Goal: Task Accomplishment & Management: Use online tool/utility

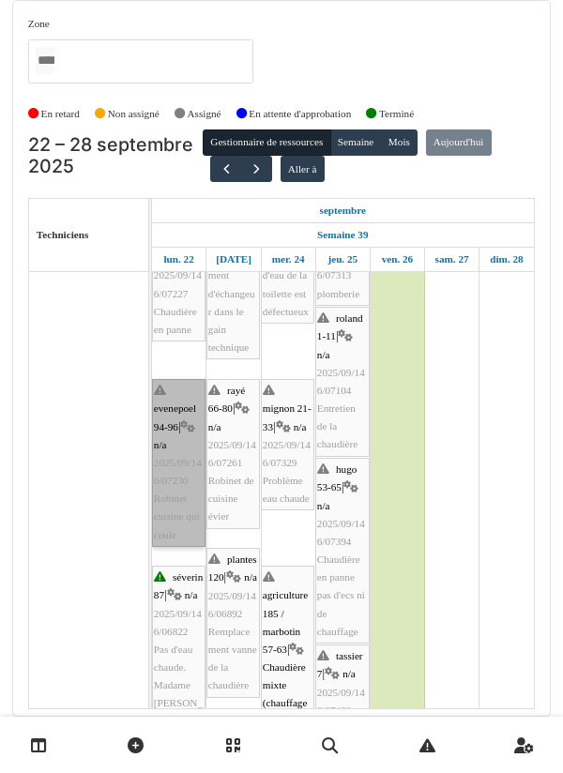
click at [189, 487] on link "evenepoel 94-96 | n/a 2025/09/146/07230 Robinet cuisine qui coule" at bounding box center [178, 463] width 53 height 168
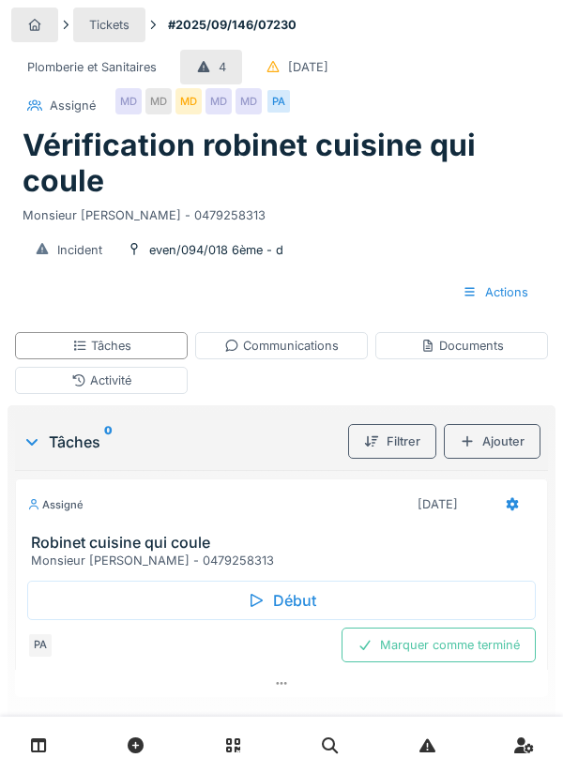
click at [162, 352] on div "Tâches" at bounding box center [101, 345] width 173 height 27
click at [308, 594] on div "Début" at bounding box center [281, 600] width 508 height 39
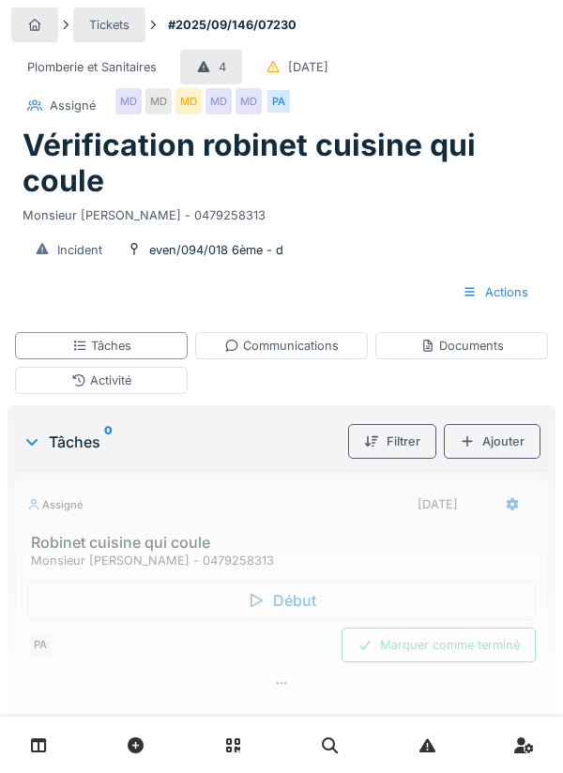
click at [151, 384] on div "Activité" at bounding box center [101, 380] width 173 height 27
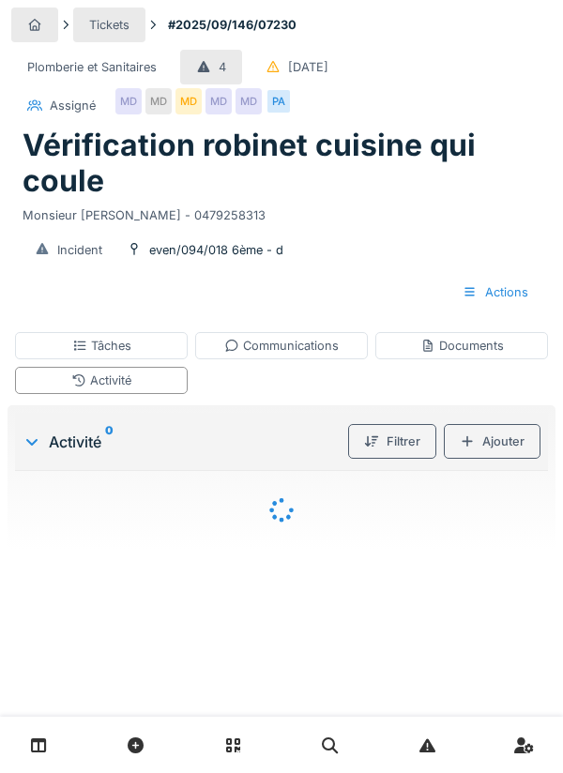
click at [504, 436] on div "Ajouter" at bounding box center [492, 441] width 97 height 35
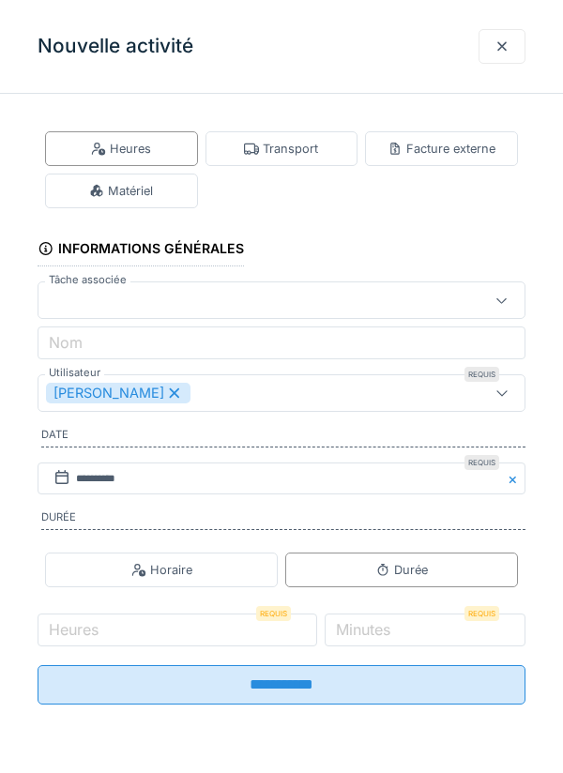
click at [306, 150] on div "Transport" at bounding box center [281, 149] width 74 height 18
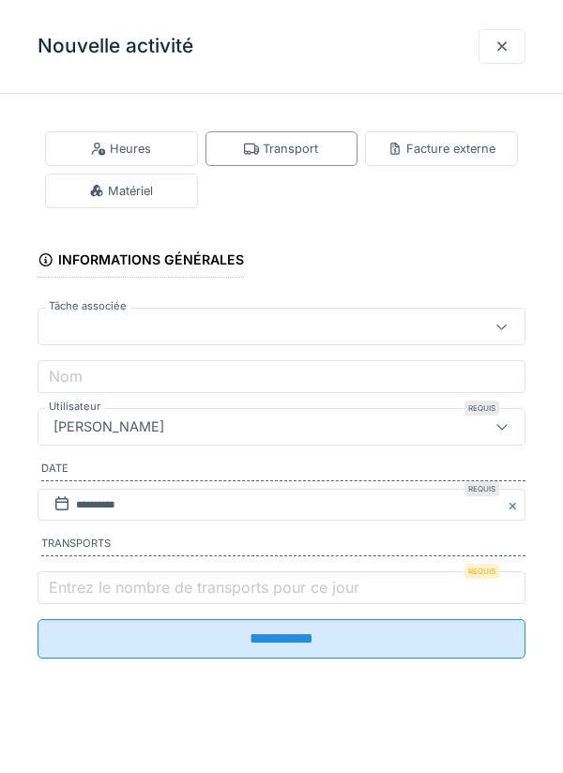
click at [103, 596] on label "Entrez le nombre de transports pour ce jour" at bounding box center [204, 587] width 318 height 23
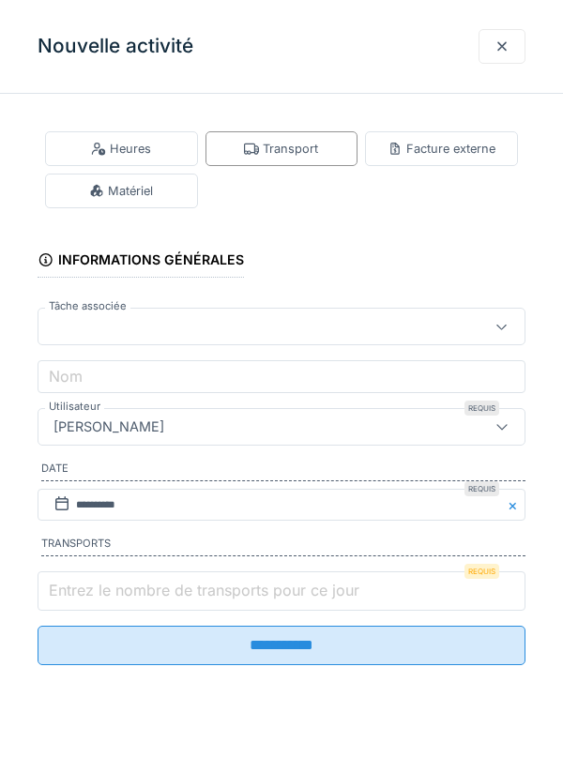
click at [103, 596] on input "Entrez le nombre de transports pour ce jour" at bounding box center [282, 590] width 488 height 39
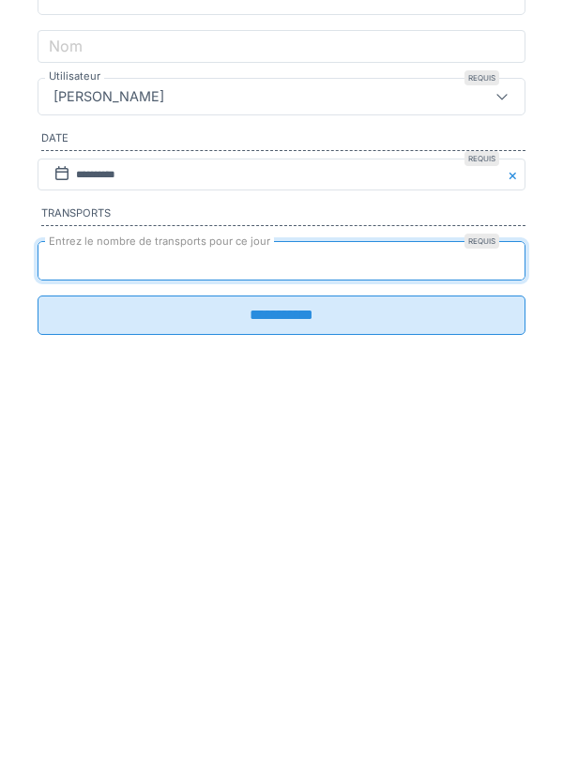
type input "*"
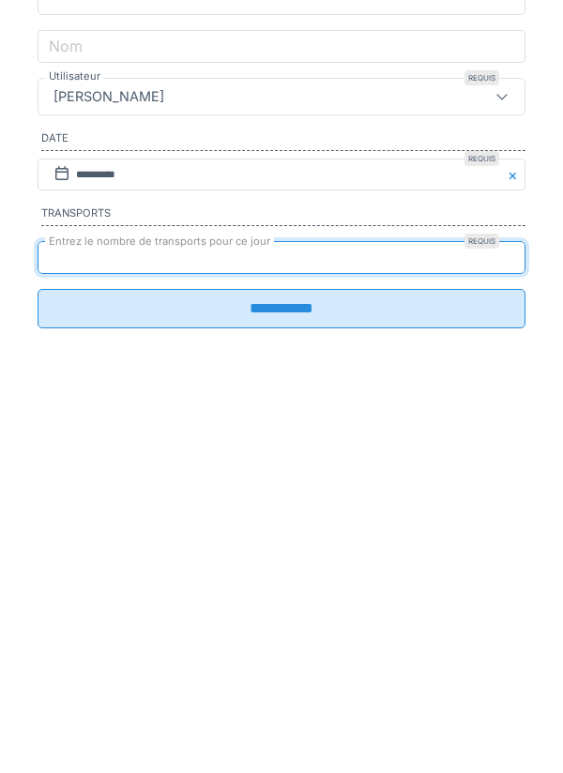
click at [302, 649] on input "**********" at bounding box center [282, 638] width 488 height 39
